Goal: Transaction & Acquisition: Purchase product/service

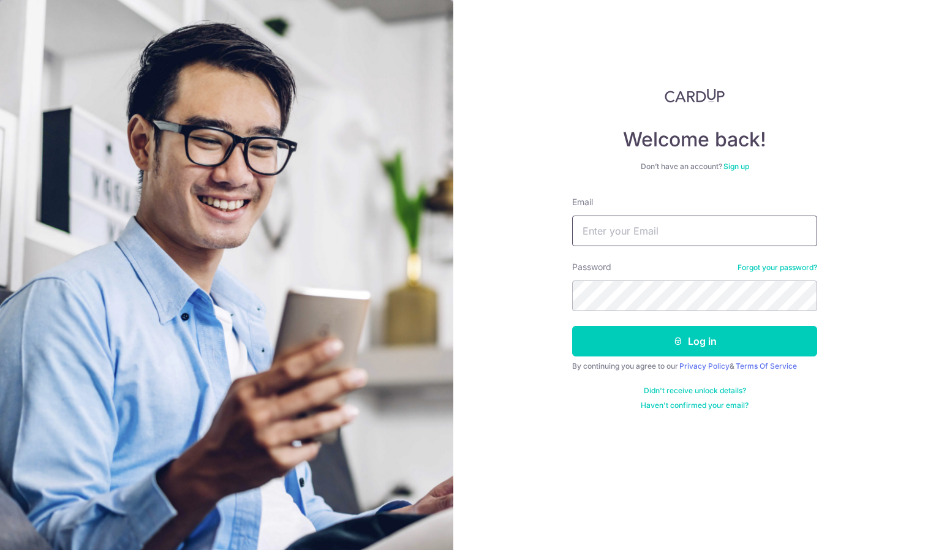
click at [653, 229] on input "Email" at bounding box center [694, 231] width 245 height 31
type input "[EMAIL_ADDRESS][DOMAIN_NAME]"
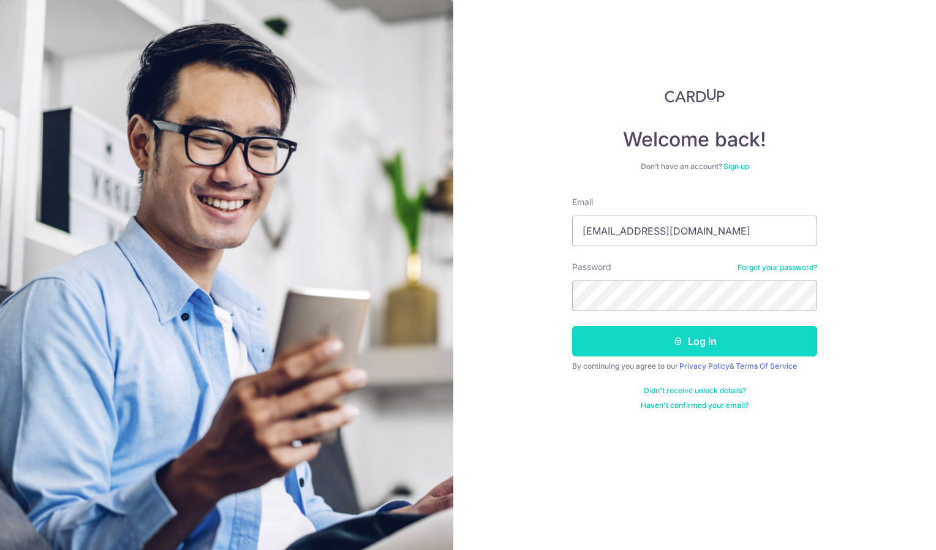
click at [746, 336] on button "Log in" at bounding box center [694, 341] width 245 height 31
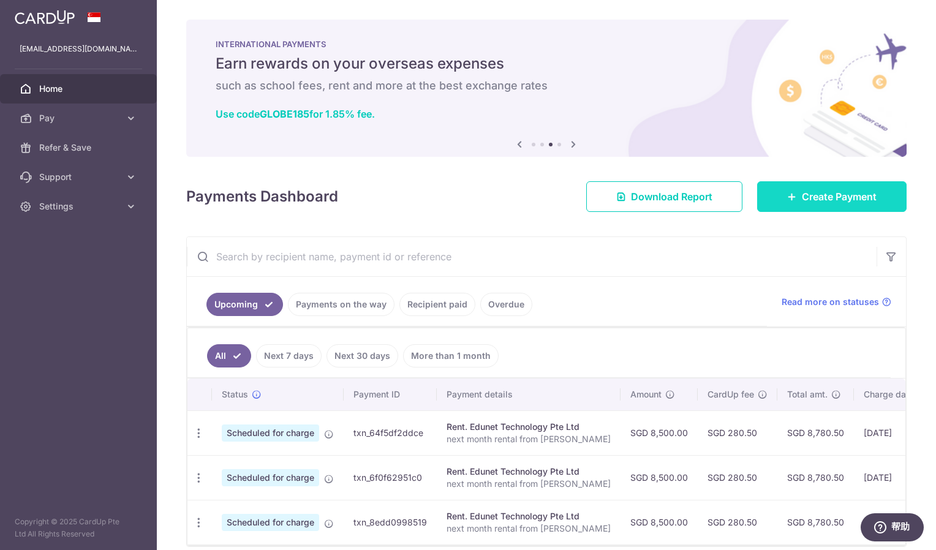
click at [790, 197] on link "Create Payment" at bounding box center [832, 196] width 150 height 31
